Goal: Navigation & Orientation: Find specific page/section

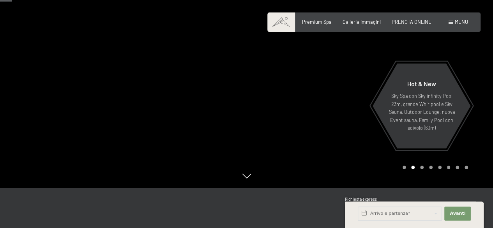
scroll to position [78, 0]
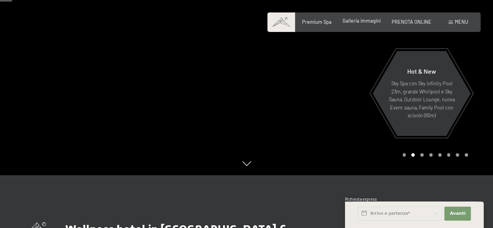
click at [362, 23] on span "Galleria immagini" at bounding box center [362, 21] width 38 height 6
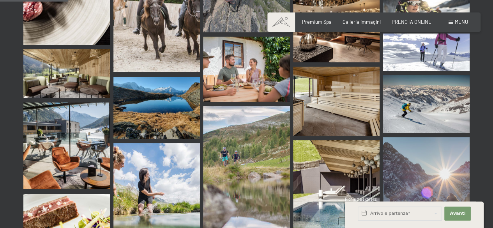
scroll to position [741, 0]
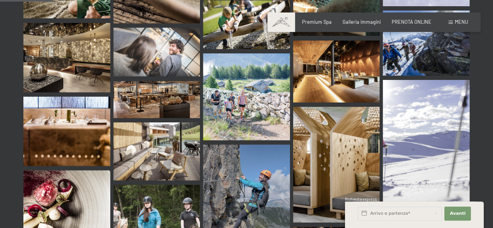
click at [454, 23] on div "Menu" at bounding box center [458, 22] width 19 height 7
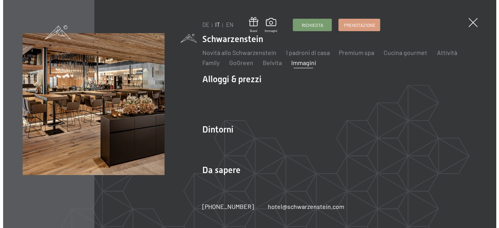
scroll to position [747, 0]
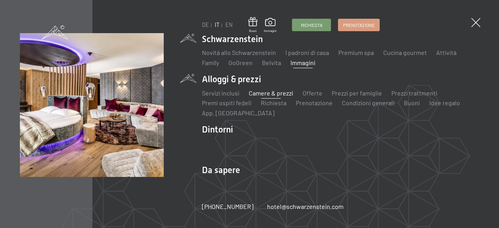
click at [266, 94] on link "Camere & prezzi" at bounding box center [271, 92] width 44 height 7
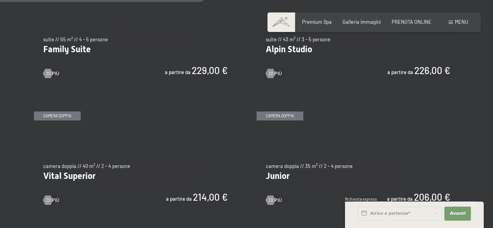
scroll to position [858, 0]
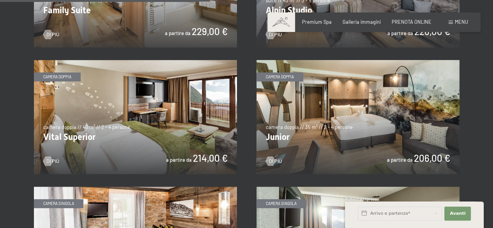
click at [313, 131] on img at bounding box center [358, 117] width 203 height 114
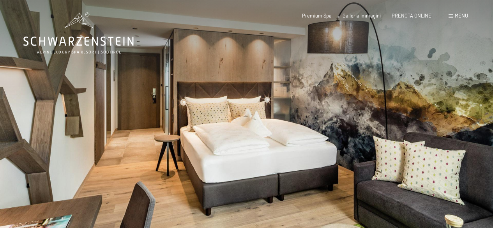
click at [421, 140] on div at bounding box center [370, 126] width 247 height 253
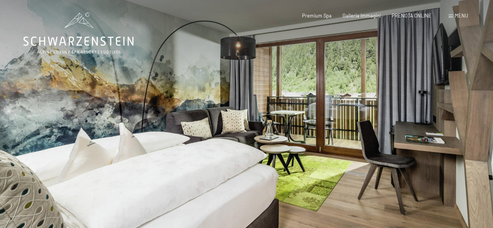
click at [421, 140] on div at bounding box center [370, 126] width 247 height 253
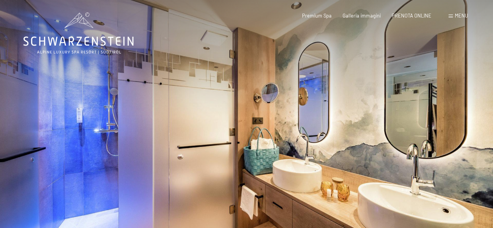
click at [421, 140] on div at bounding box center [370, 126] width 247 height 253
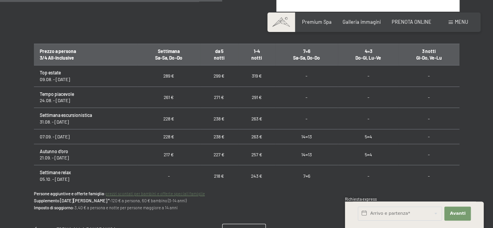
scroll to position [468, 0]
